Goal: Find specific page/section: Find specific page/section

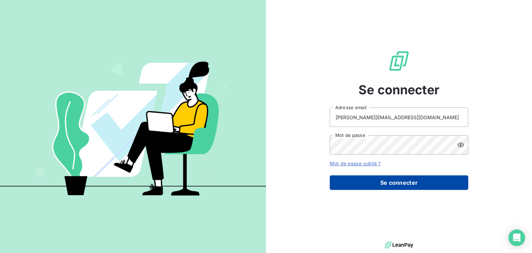
click at [405, 179] on button "Se connecter" at bounding box center [399, 182] width 139 height 15
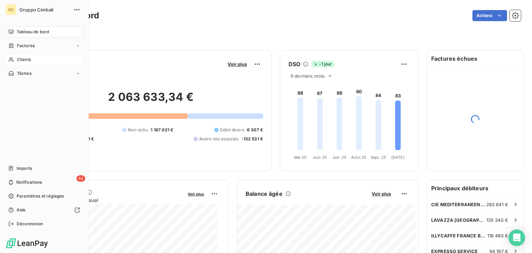
click at [12, 64] on div "Clients" at bounding box center [44, 59] width 77 height 11
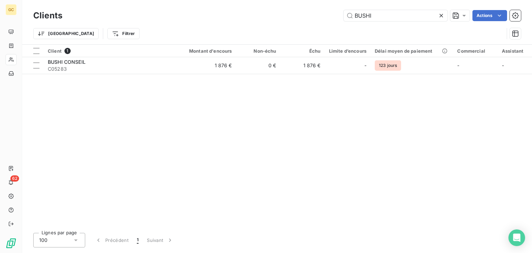
click at [442, 17] on icon at bounding box center [441, 15] width 3 height 3
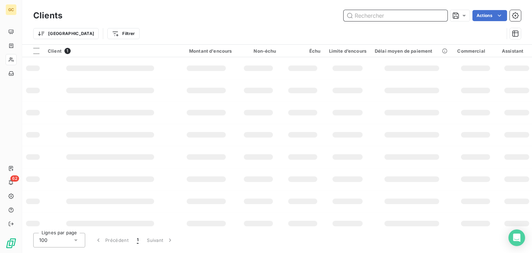
click at [426, 17] on input "text" at bounding box center [396, 15] width 104 height 11
type input "s"
